Goal: Obtain resource: Obtain resource

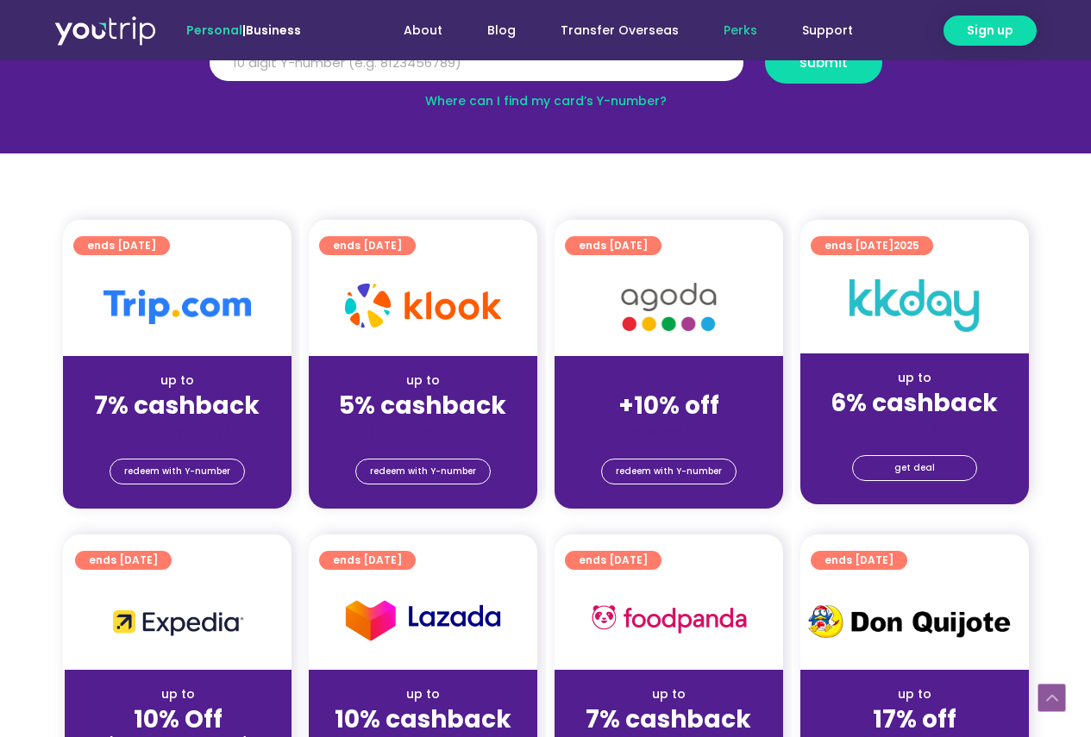
scroll to position [259, 0]
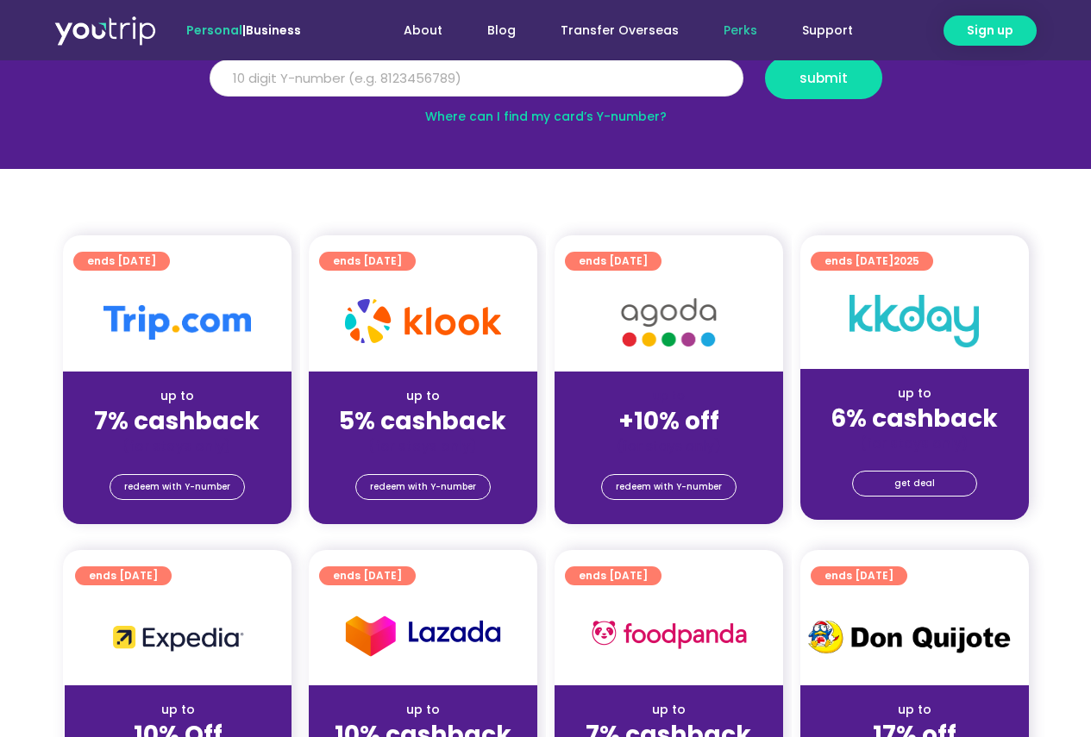
click at [234, 75] on input "Y Number" at bounding box center [476, 78] width 534 height 38
type input "8186555535"
click at [867, 77] on button "submit" at bounding box center [823, 78] width 117 height 42
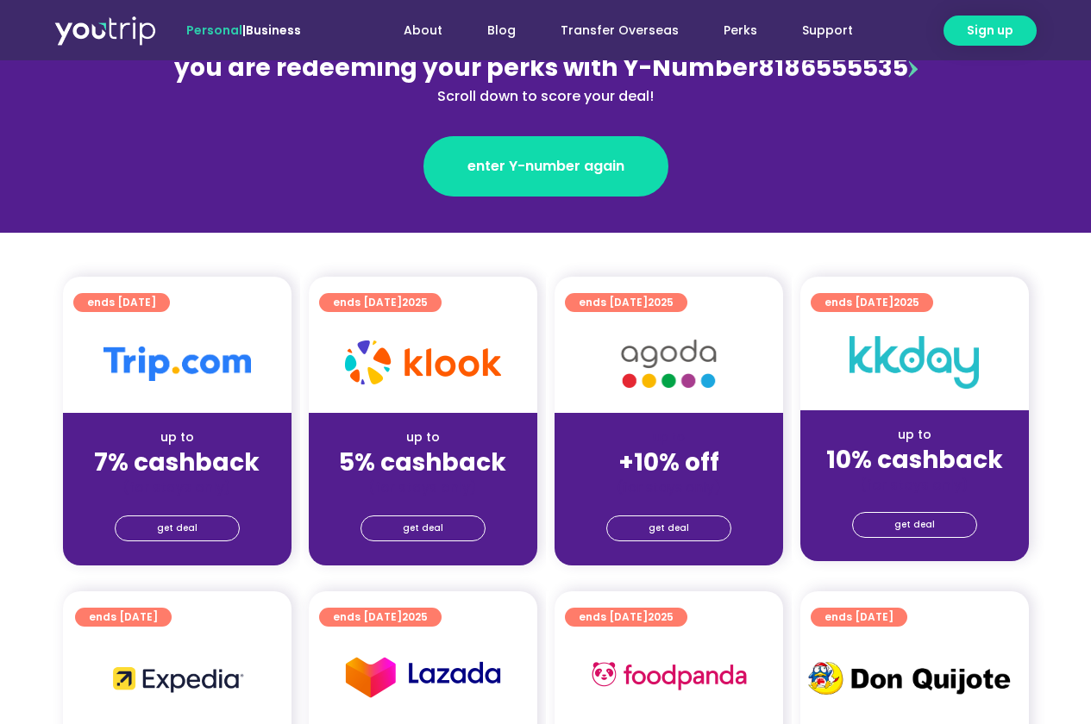
scroll to position [259, 0]
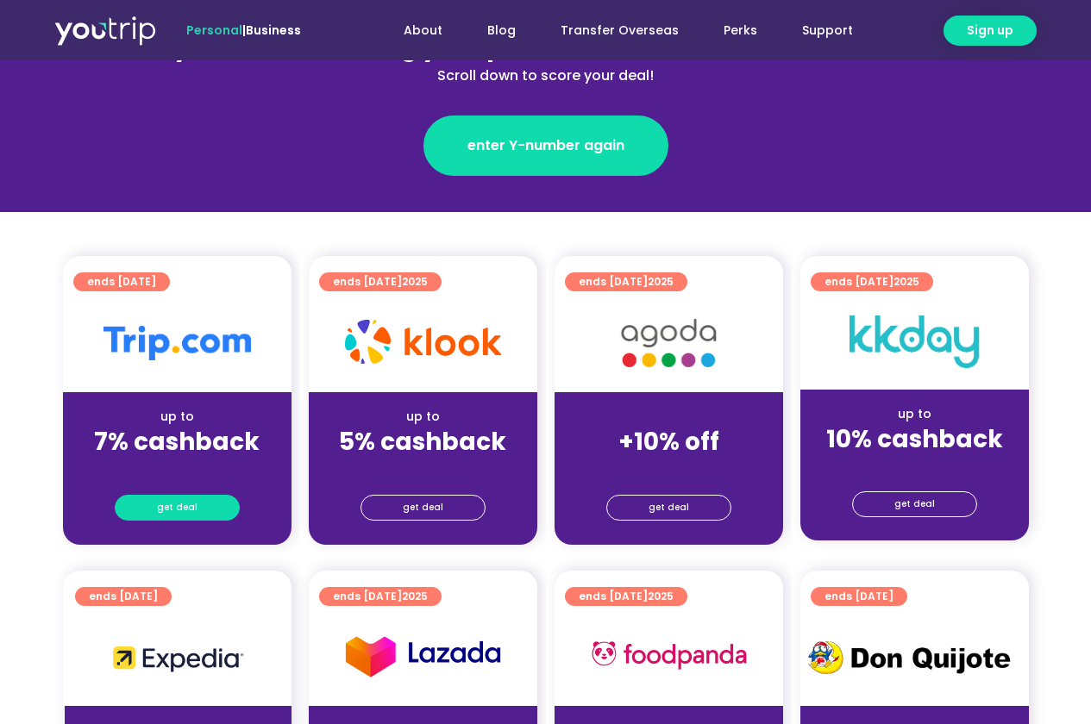
click at [172, 499] on span "get deal" at bounding box center [177, 508] width 41 height 24
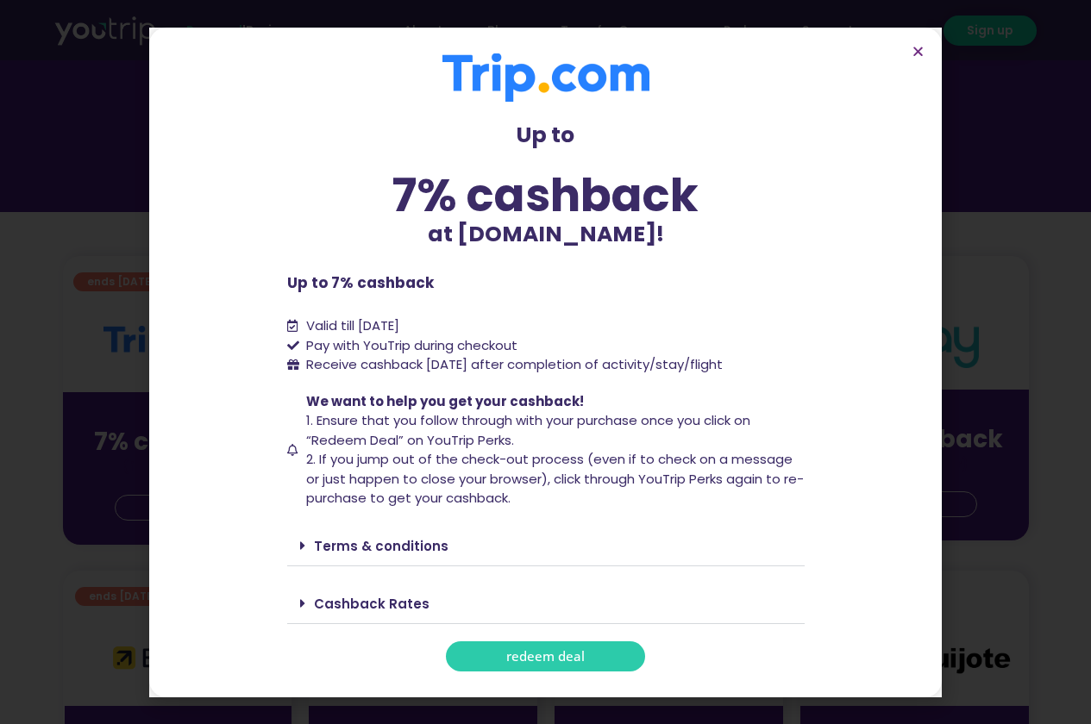
click at [536, 650] on span "redeem deal" at bounding box center [545, 656] width 78 height 13
